Goal: Task Accomplishment & Management: Manage account settings

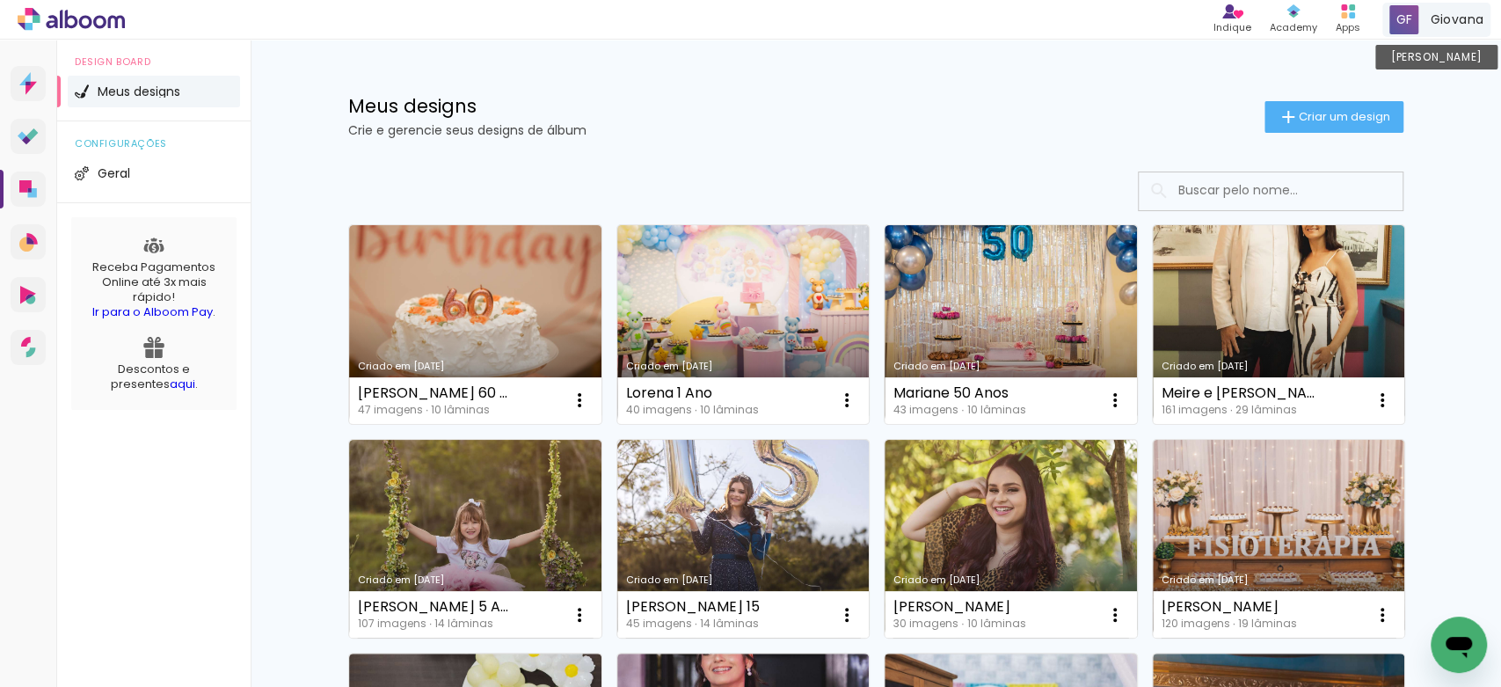
click at [1401, 24] on span at bounding box center [1403, 19] width 29 height 29
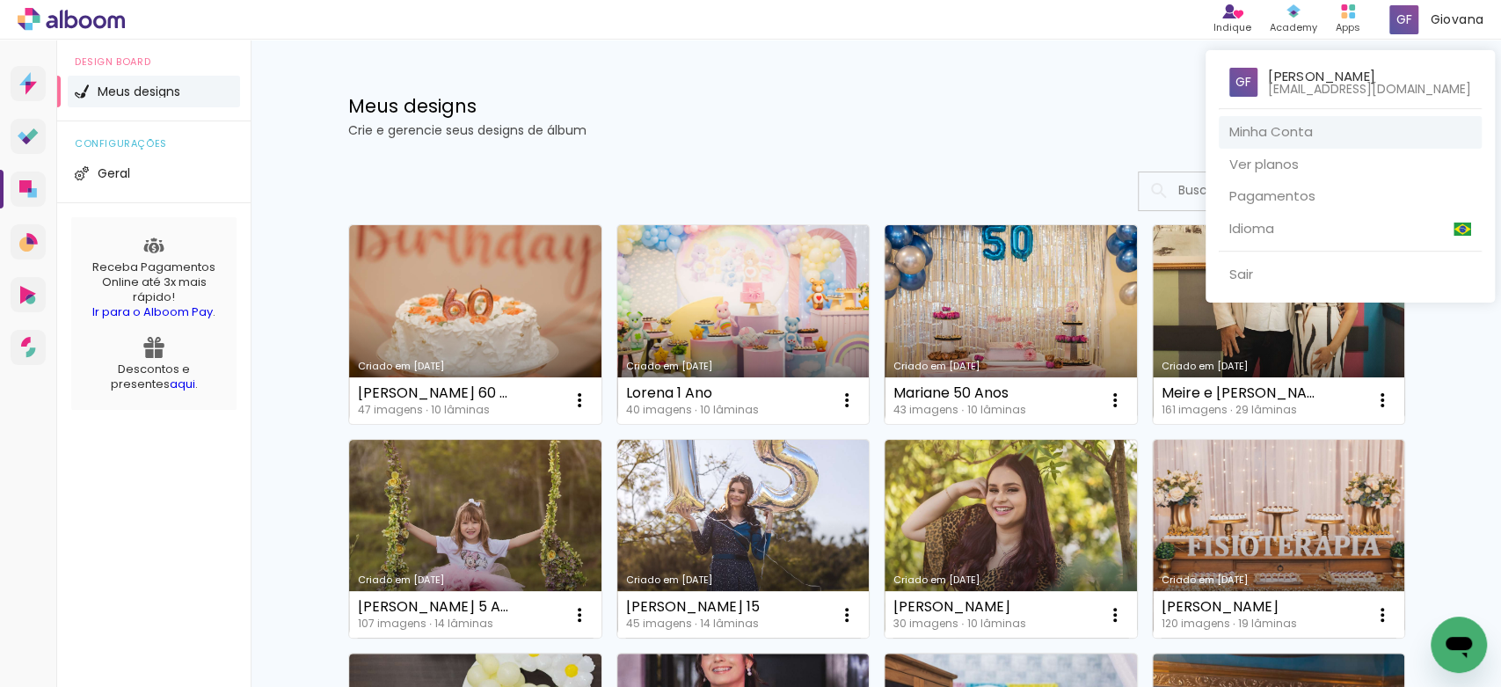
click at [1272, 135] on link "Minha Conta" at bounding box center [1350, 132] width 263 height 33
